Goal: Information Seeking & Learning: Understand process/instructions

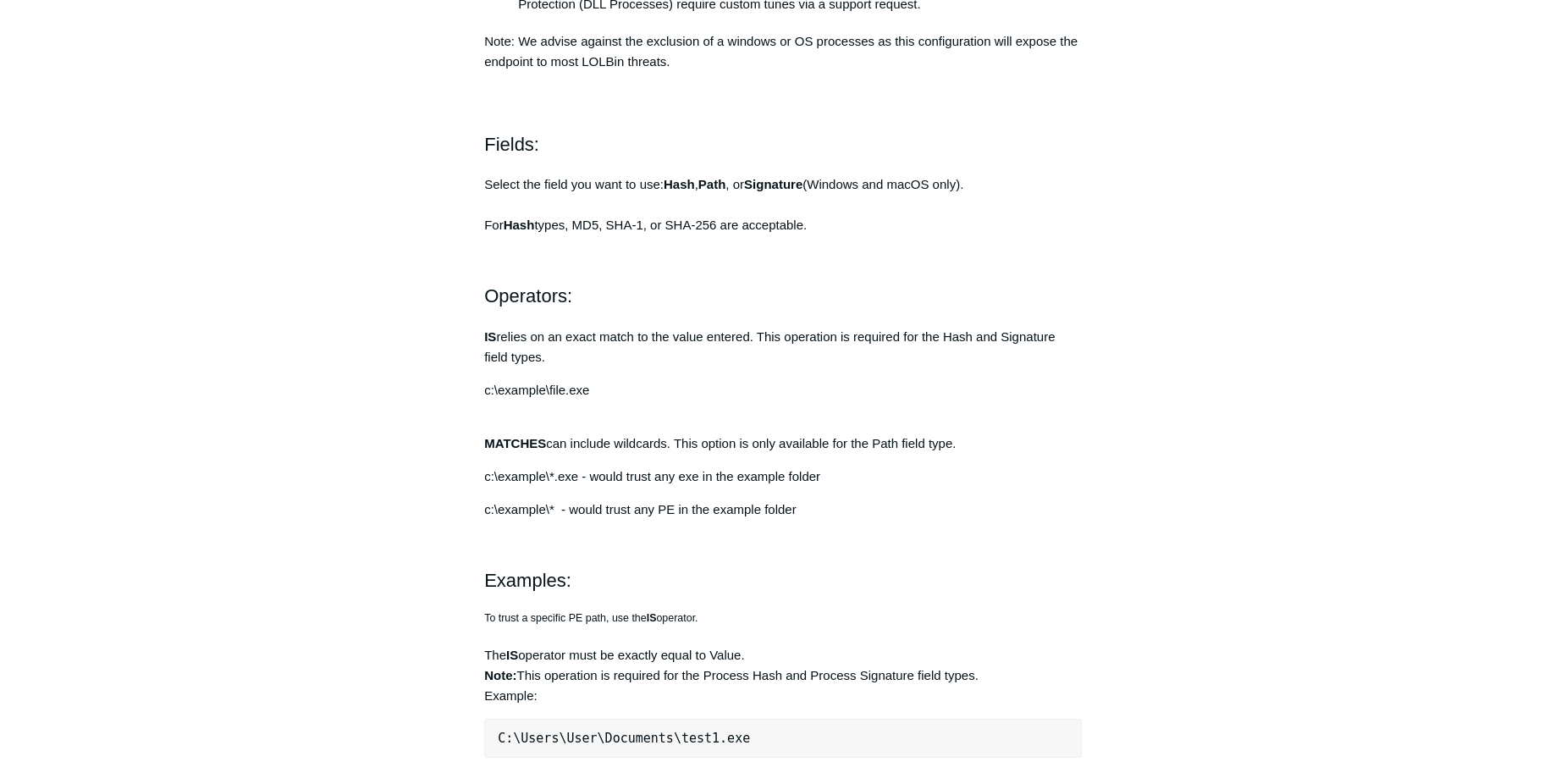
scroll to position [931, 0]
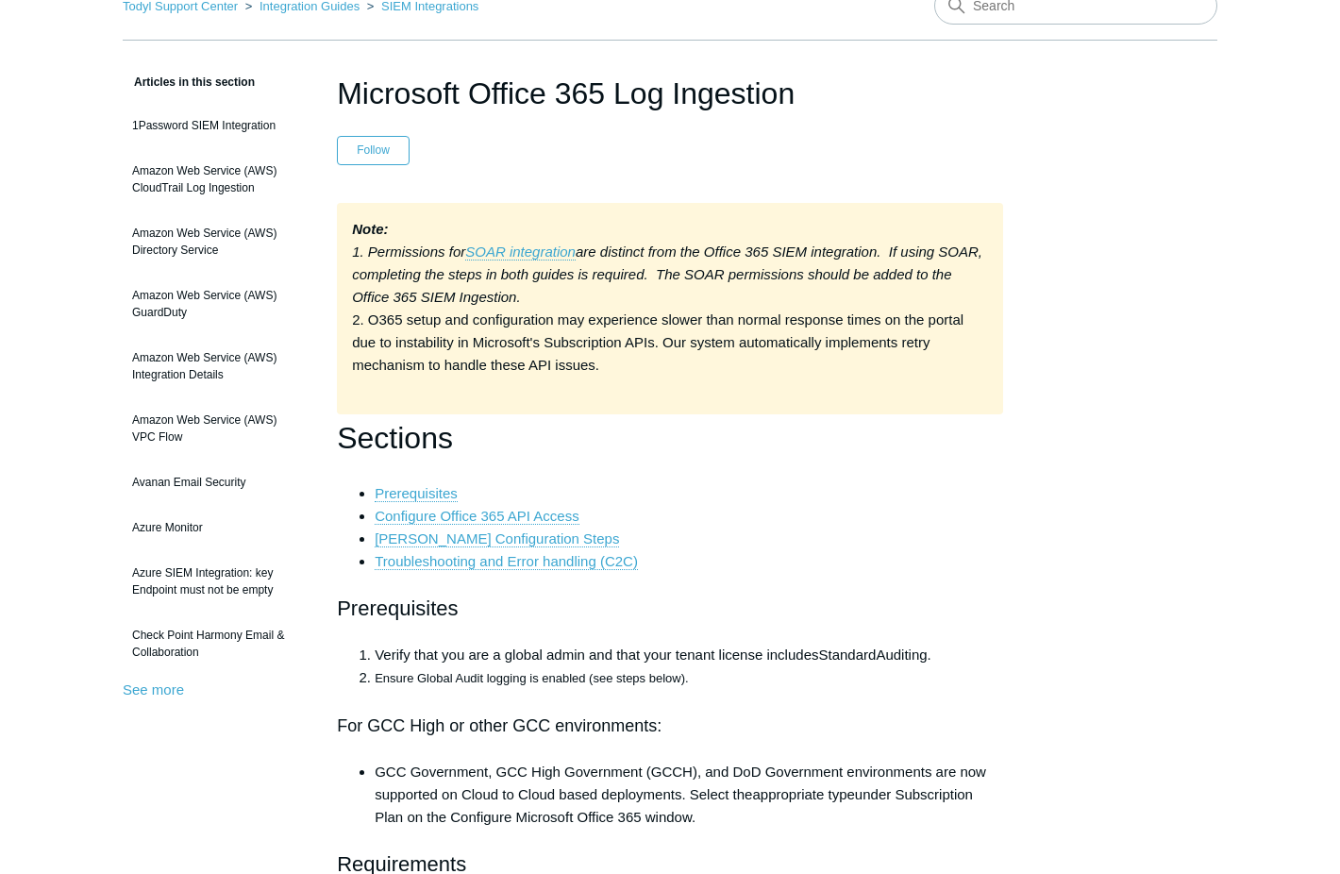
scroll to position [6, 0]
